Goal: Information Seeking & Learning: Find contact information

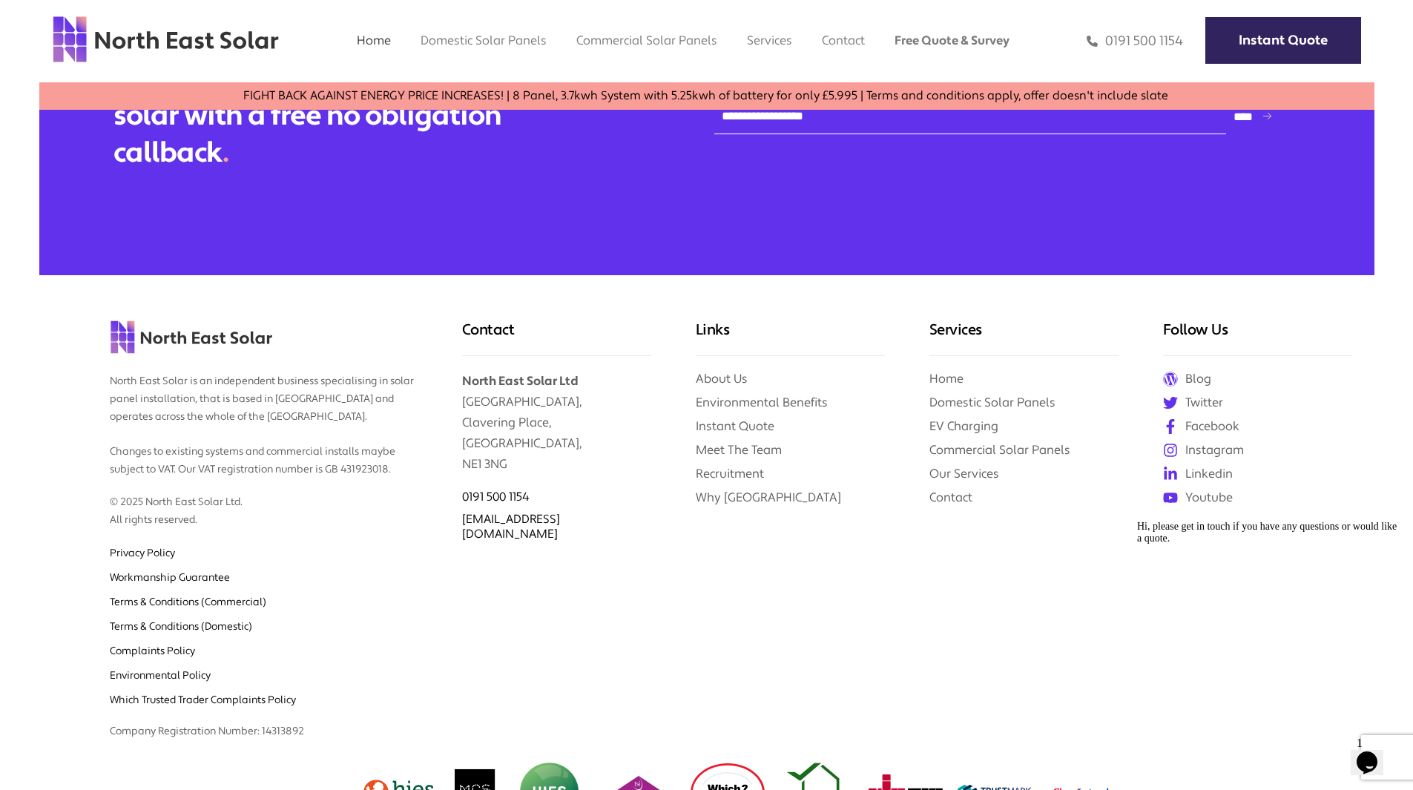
scroll to position [6370, 0]
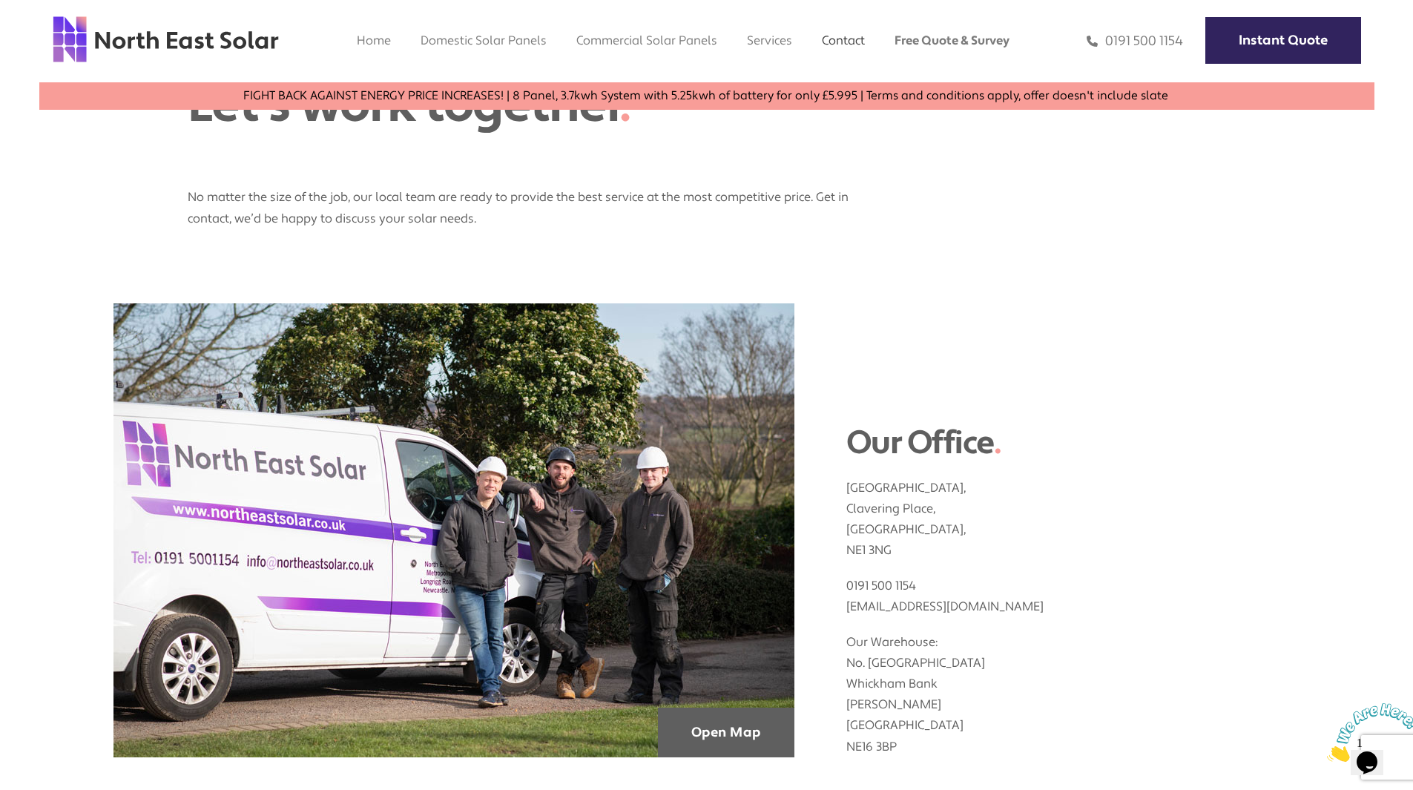
scroll to position [223, 0]
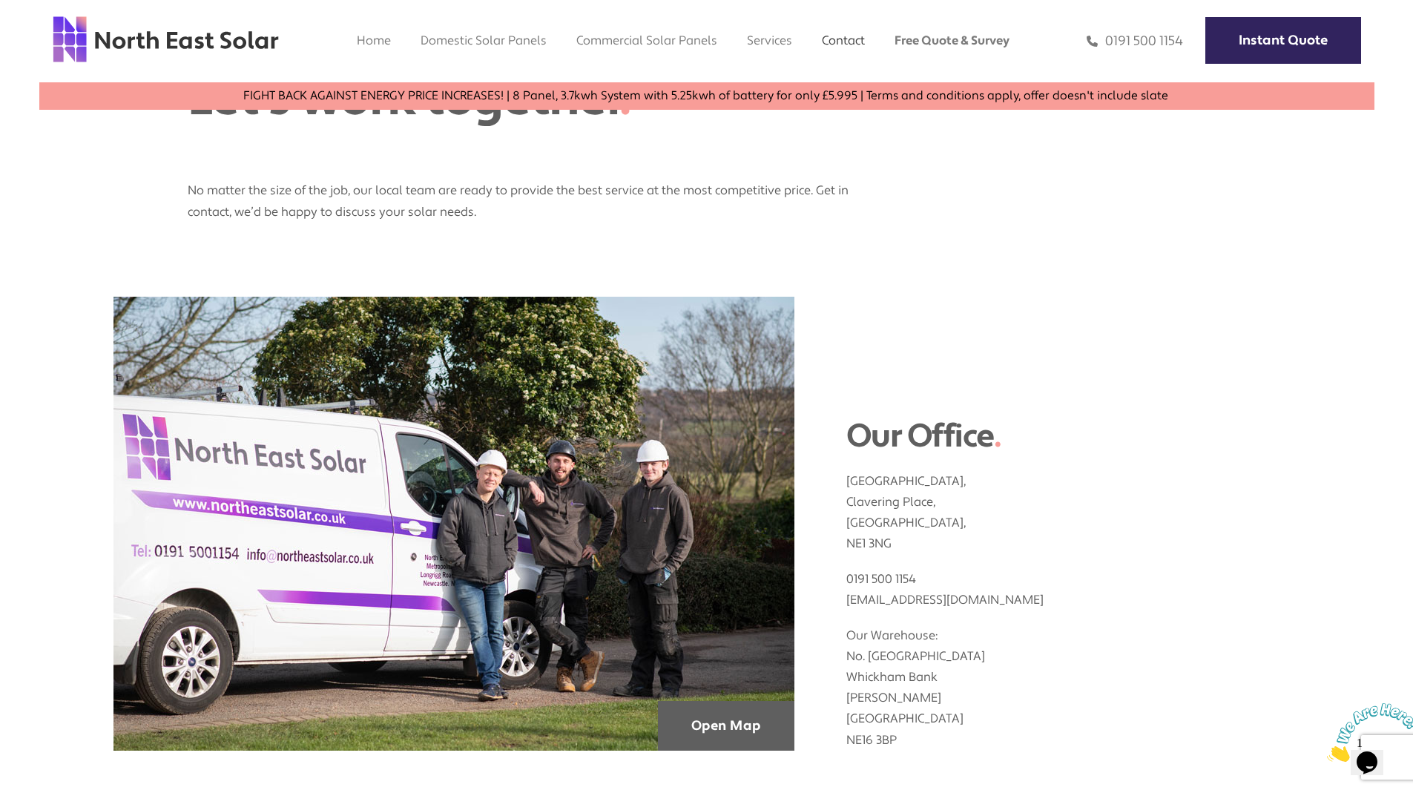
drag, startPoint x: 848, startPoint y: 656, endPoint x: 974, endPoint y: 723, distance: 143.0
click at [974, 723] on p "Our Warehouse: No. 3 Metropolitan Industrial Park Whickham Bank Swalwell Newcas…" at bounding box center [1073, 679] width 454 height 139
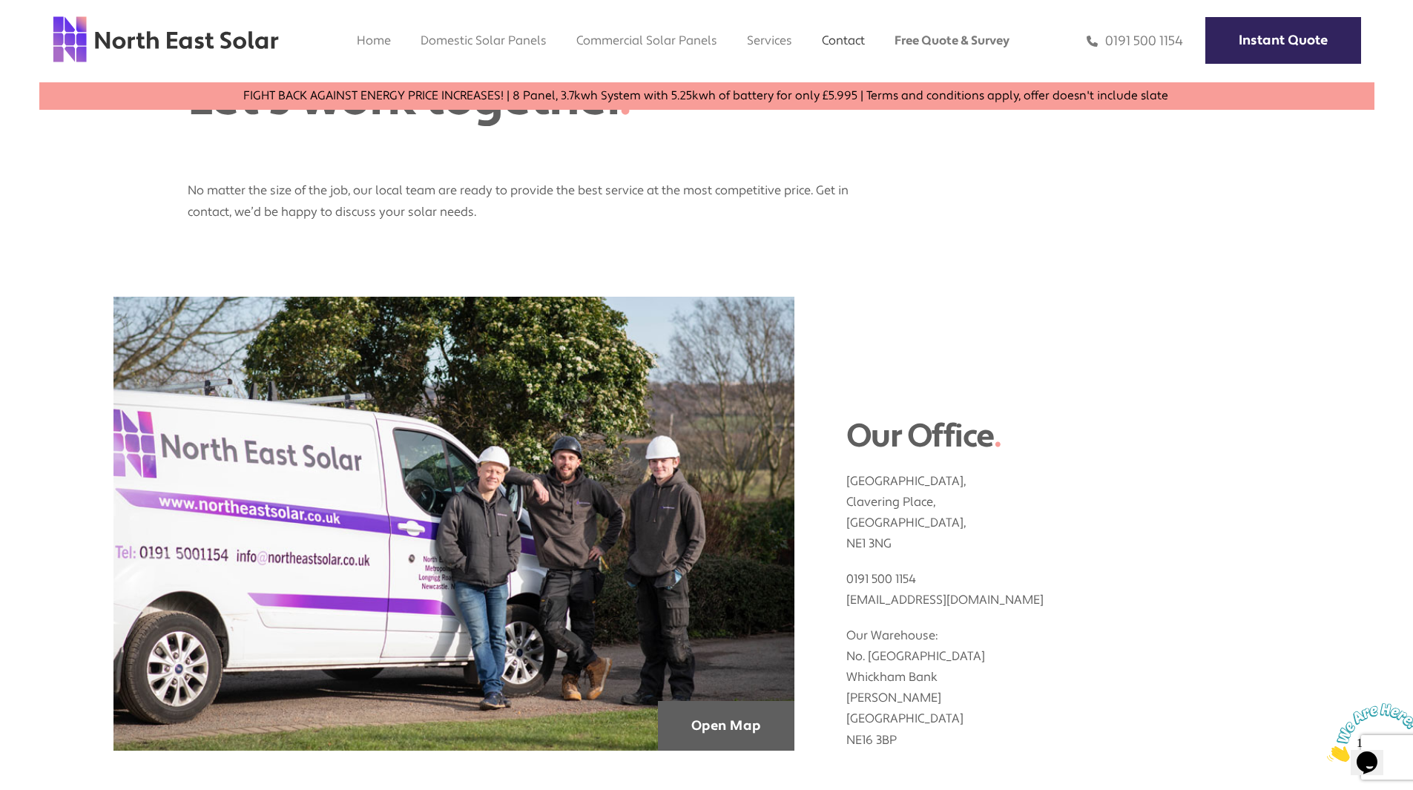
copy p "No. 3 Metropolitan Industrial Park Whickham Bank Swalwell Newcastle Upon Tyne"
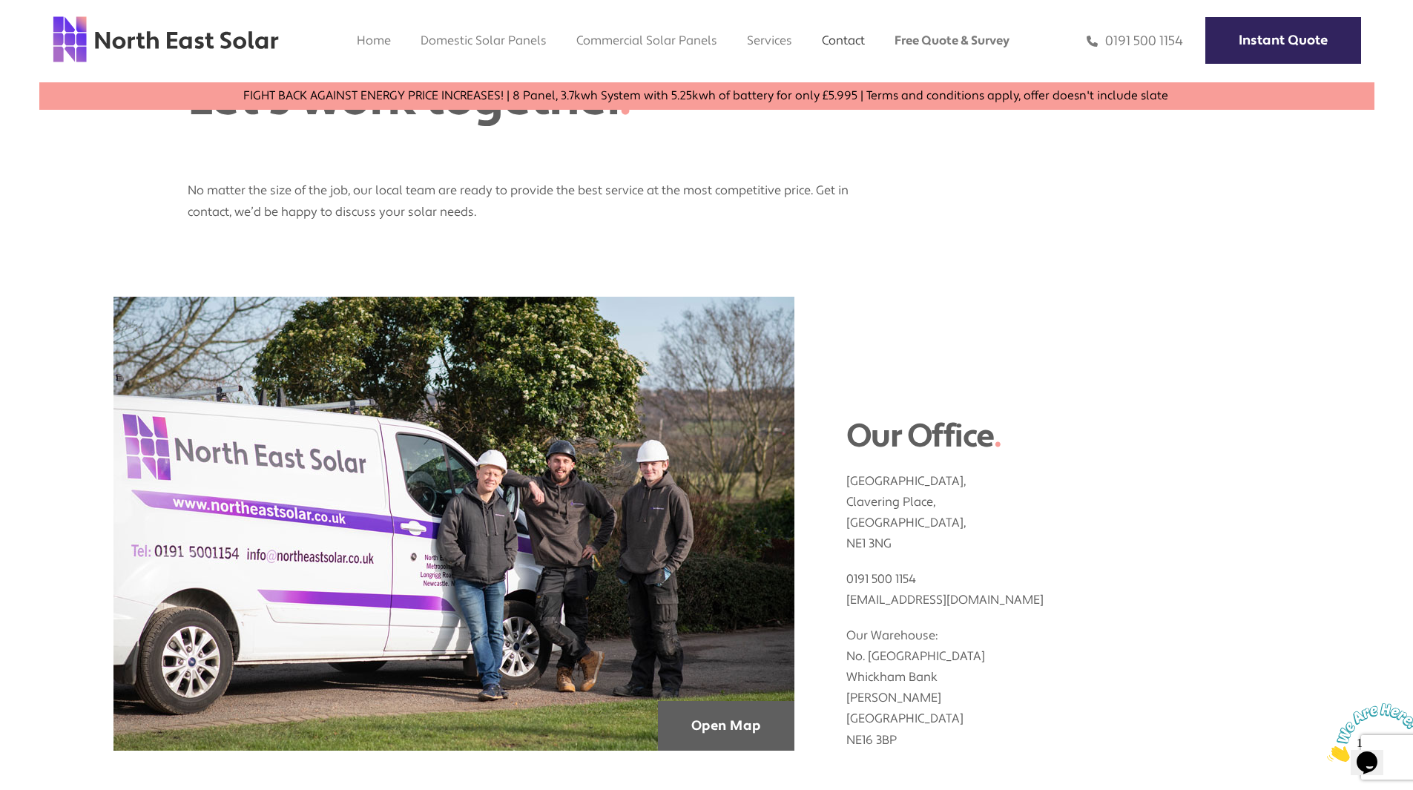
click at [857, 731] on p "Our Warehouse: No. 3 Metropolitan Industrial Park Whickham Bank Swalwell Newcas…" at bounding box center [1073, 679] width 454 height 139
drag, startPoint x: 844, startPoint y: 736, endPoint x: 906, endPoint y: 740, distance: 61.7
click at [906, 740] on div "Our Office . Clavering House, Clavering Place, Newcastle upon Tyne, NE1 3NG 019…" at bounding box center [1047, 524] width 506 height 454
copy p "NE16 3BP"
